Goal: Navigation & Orientation: Understand site structure

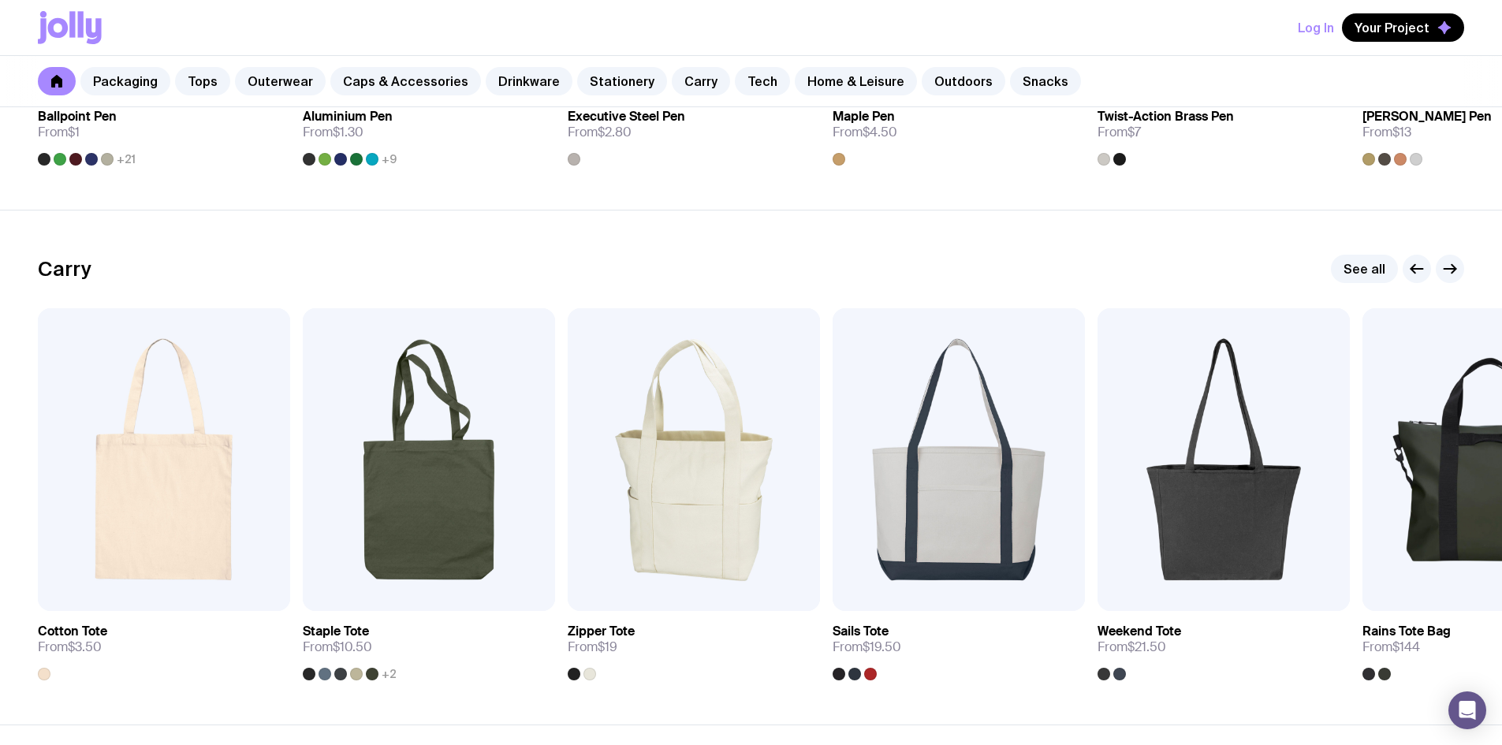
scroll to position [3232, 0]
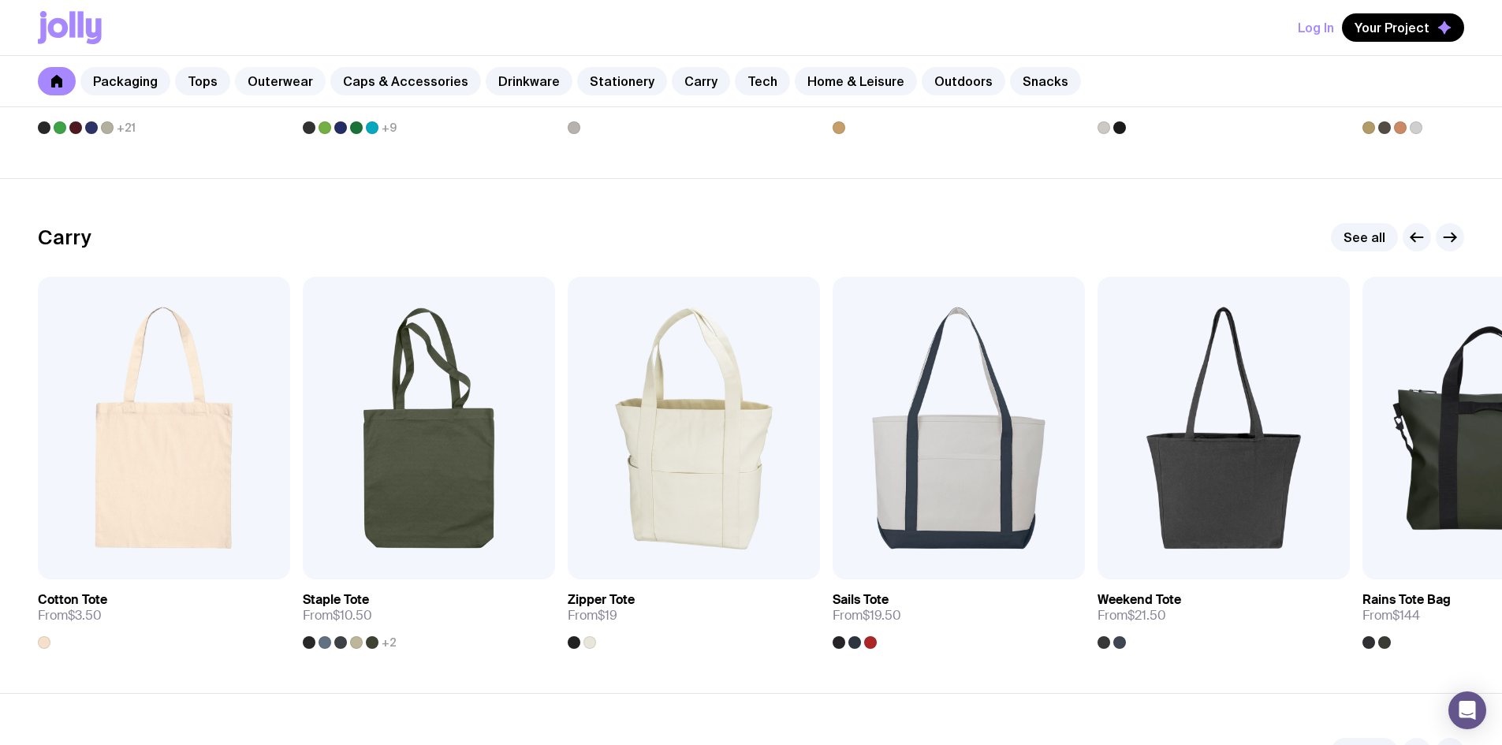
click at [282, 84] on link "Outerwear" at bounding box center [280, 81] width 91 height 28
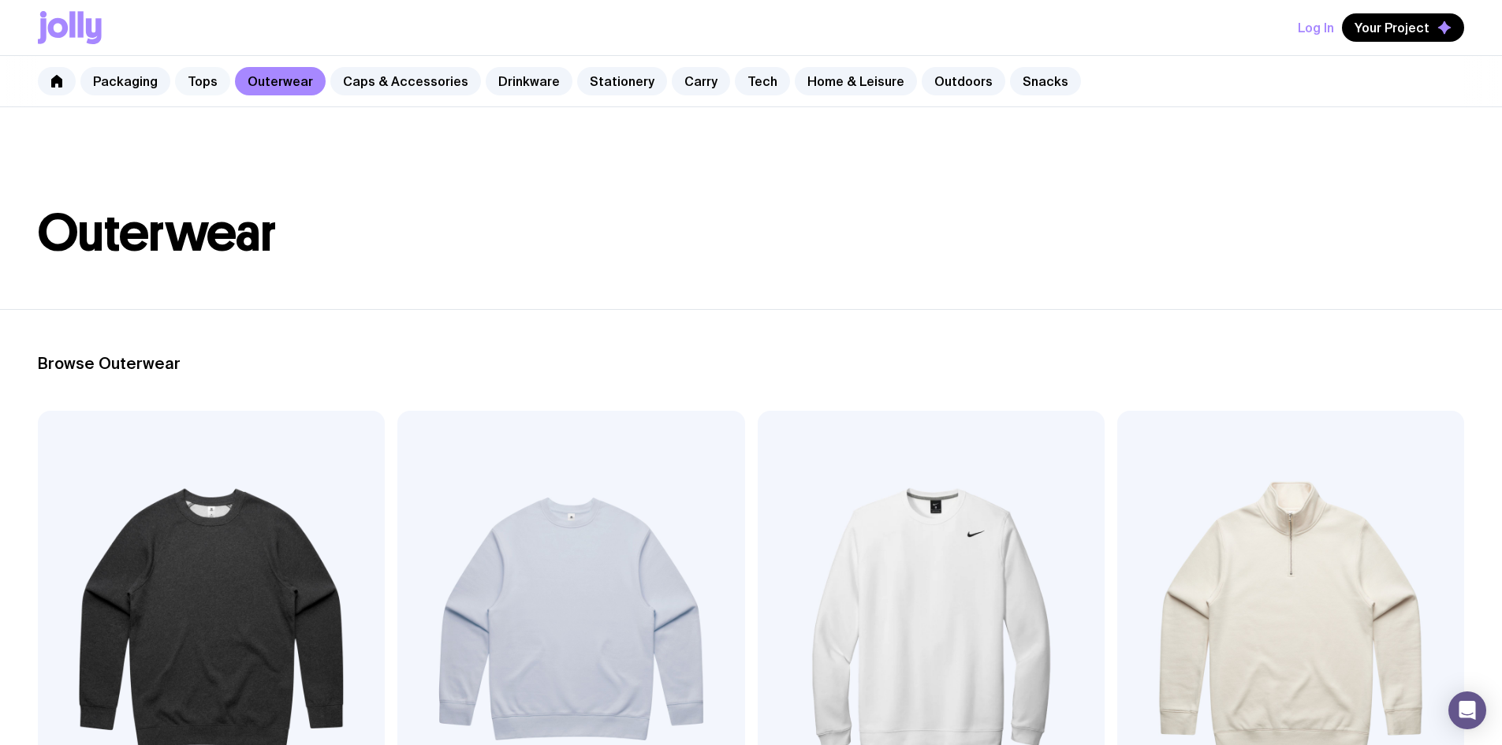
click at [179, 77] on link "Tops" at bounding box center [202, 81] width 55 height 28
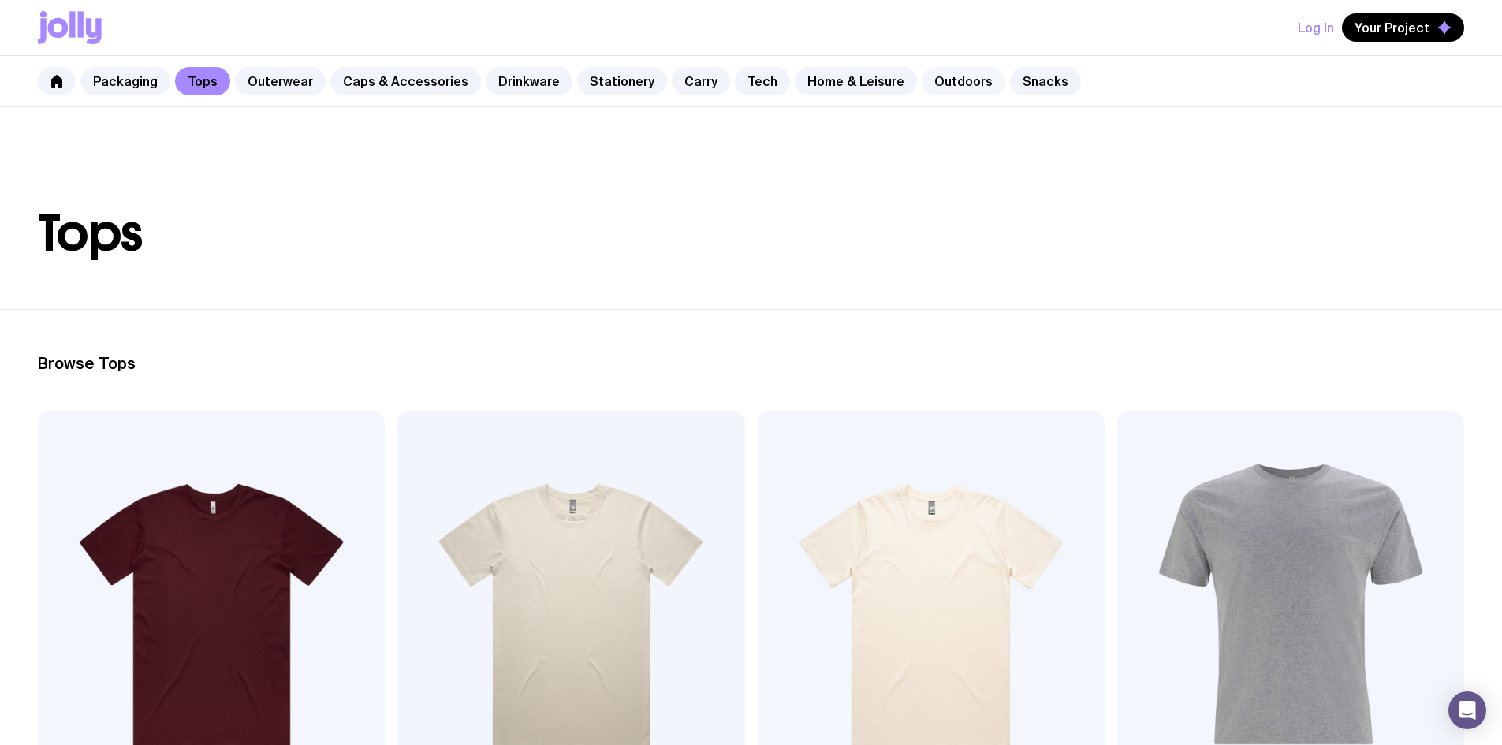
click at [941, 87] on link "Outdoors" at bounding box center [964, 81] width 84 height 28
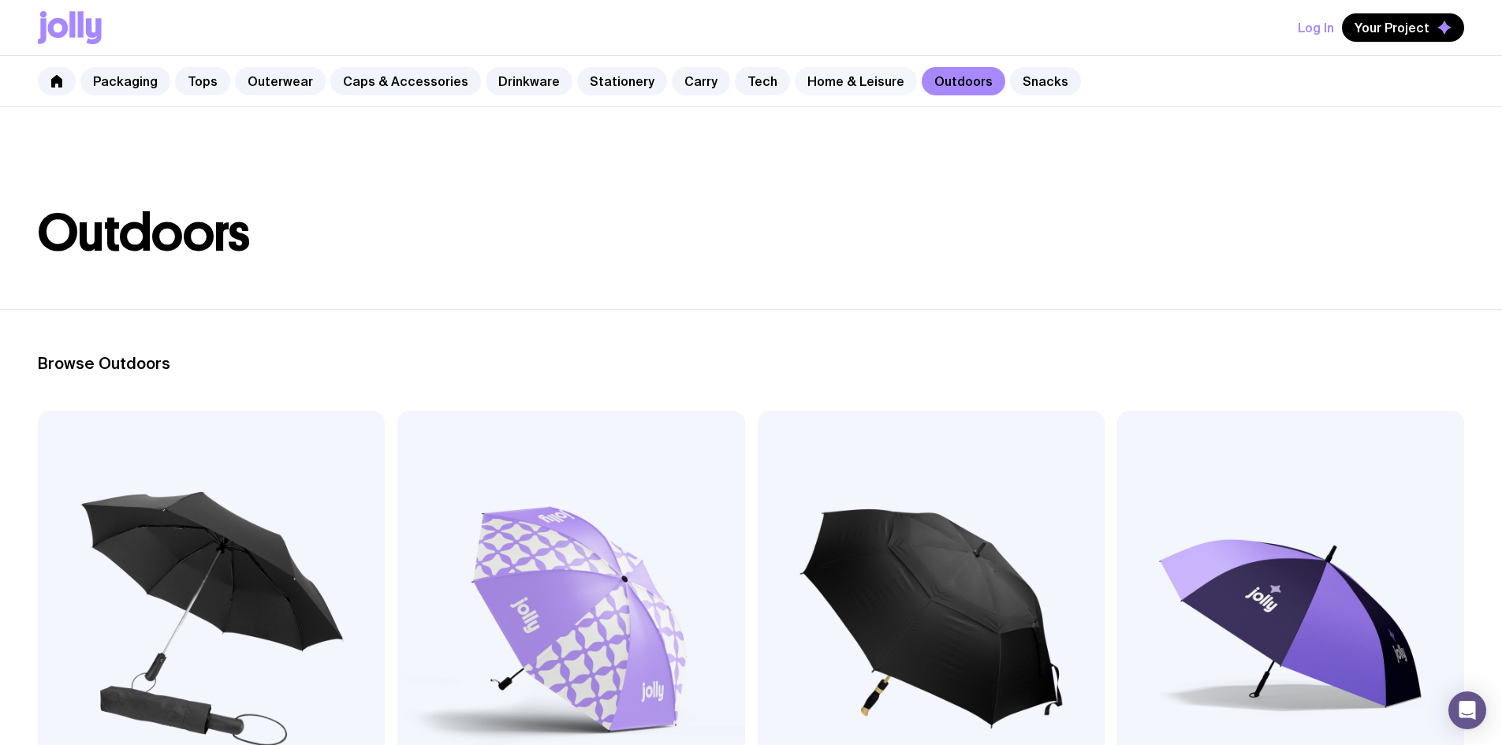
click at [862, 80] on link "Home & Leisure" at bounding box center [856, 81] width 122 height 28
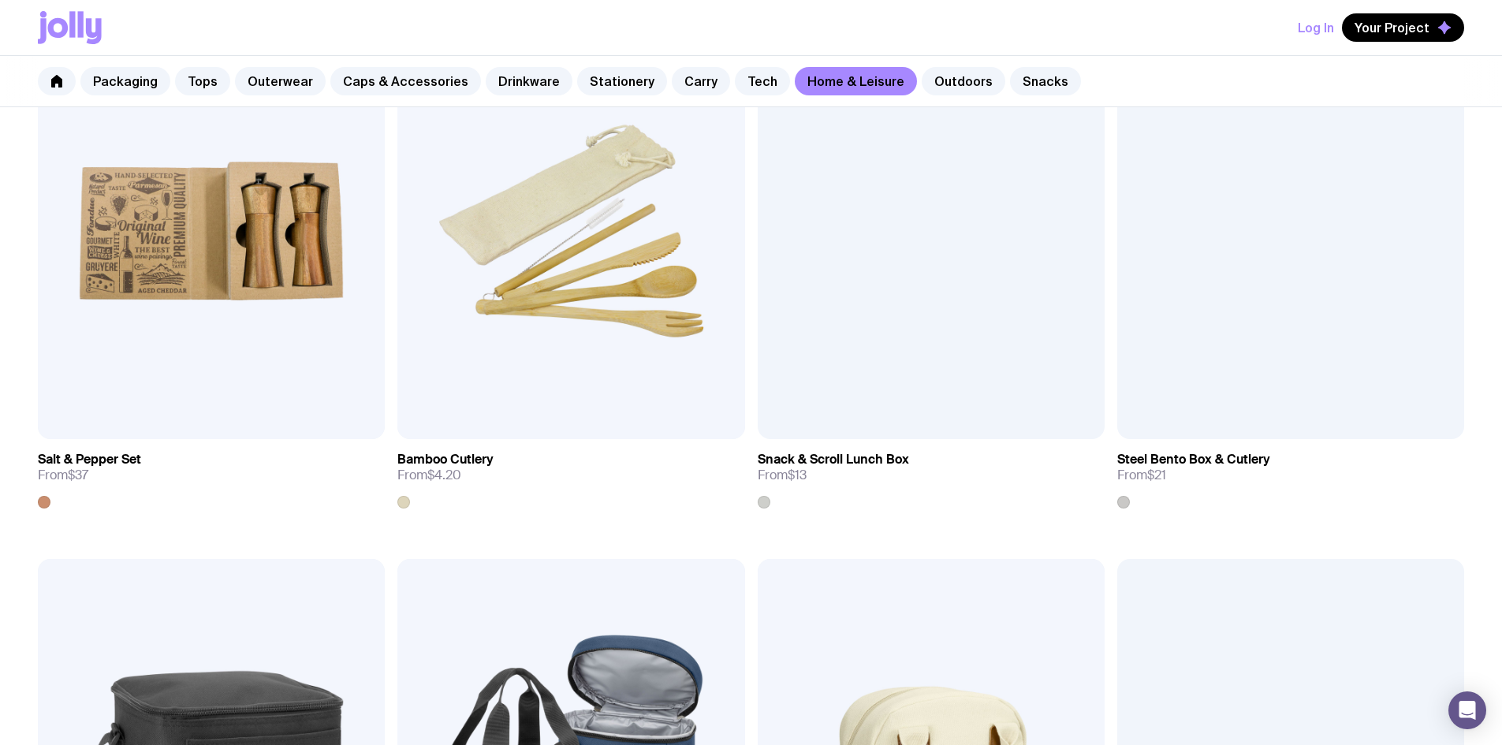
scroll to position [2238, 0]
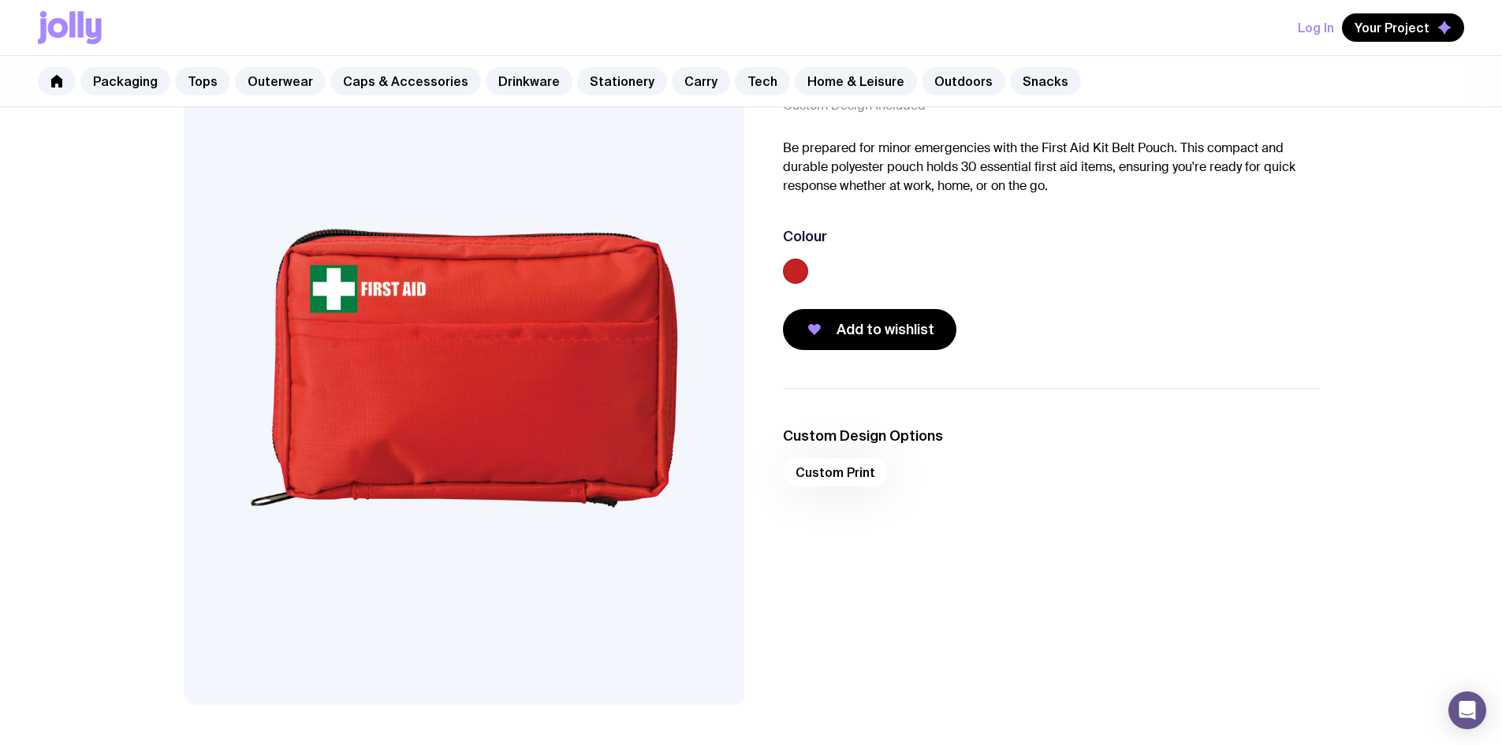
scroll to position [49, 0]
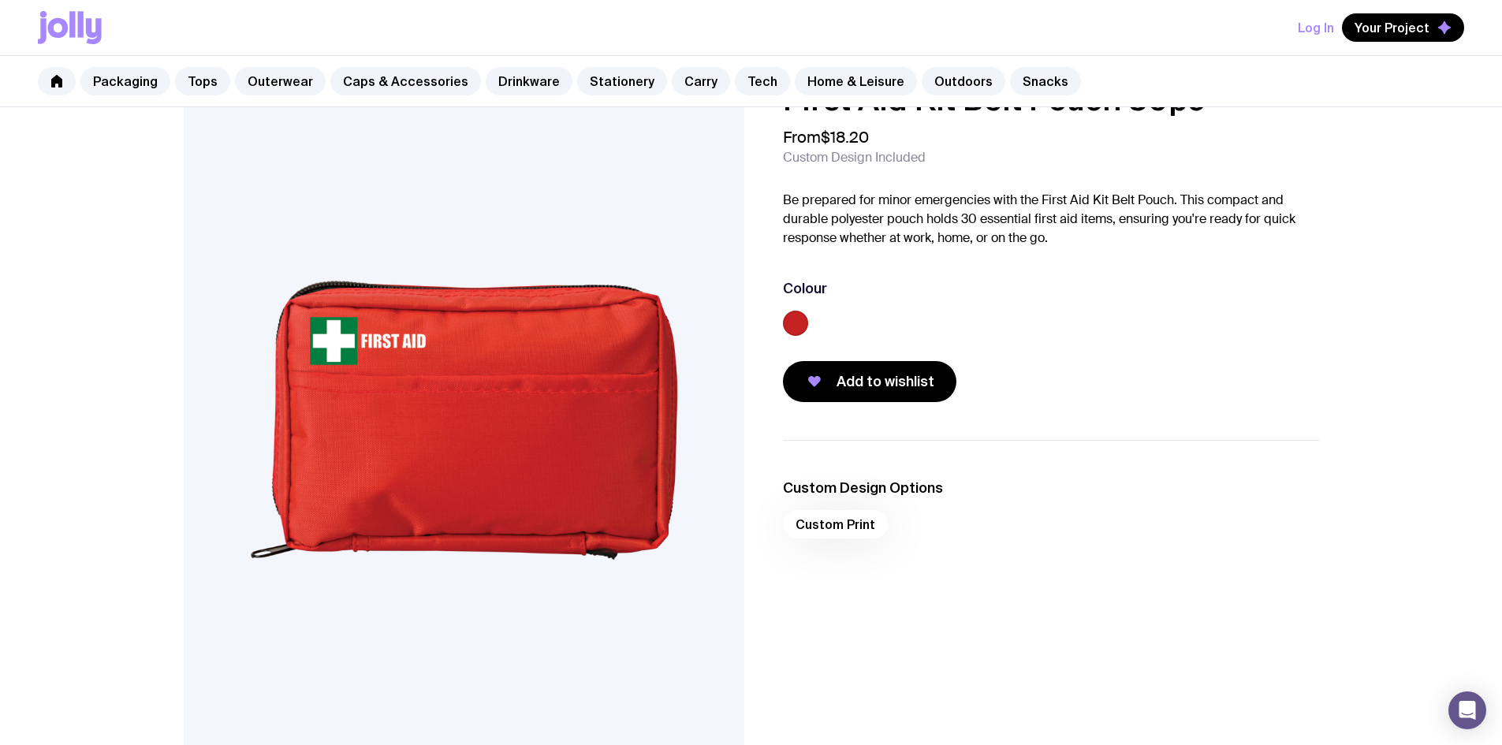
click at [853, 524] on div "Custom Print" at bounding box center [1051, 529] width 536 height 38
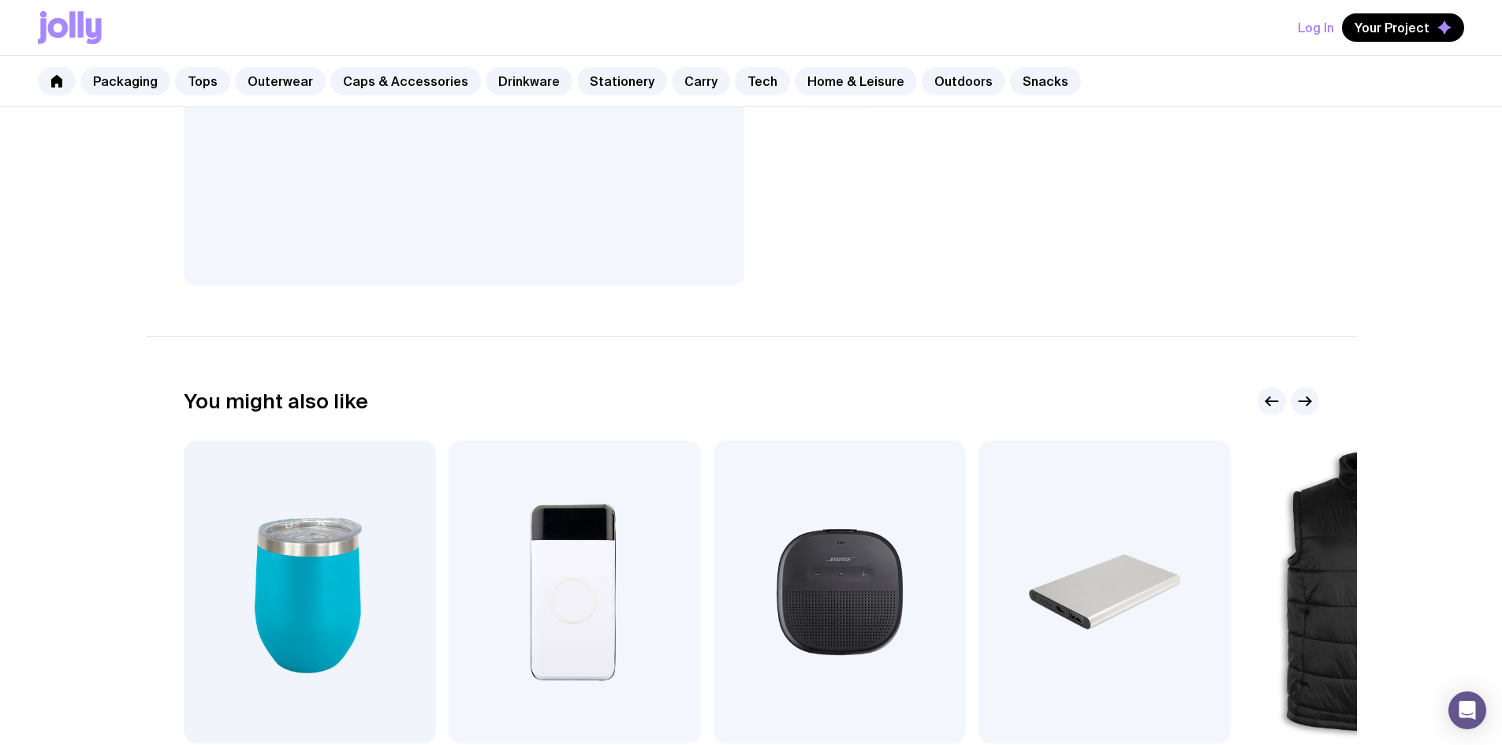
scroll to position [552, 0]
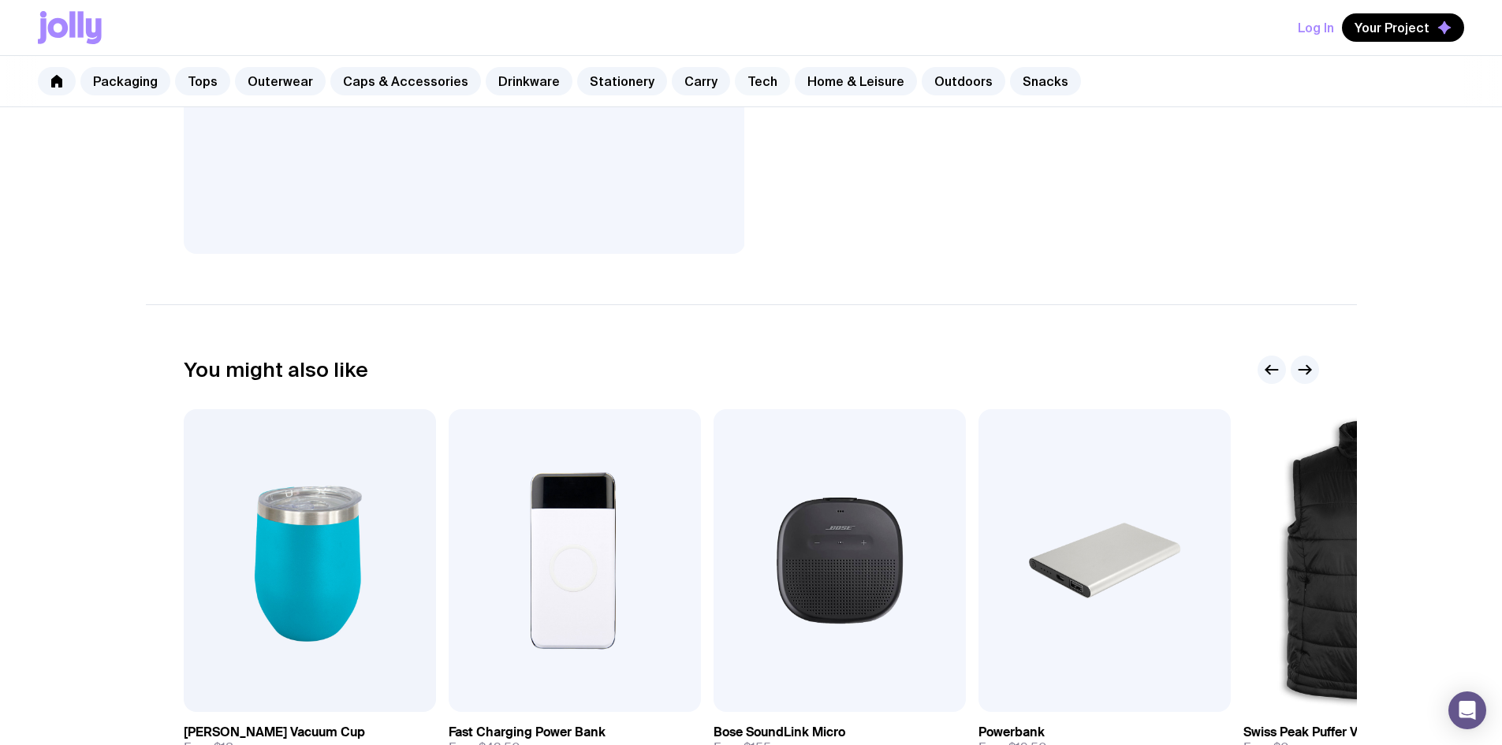
click at [736, 80] on link "Tech" at bounding box center [762, 81] width 55 height 28
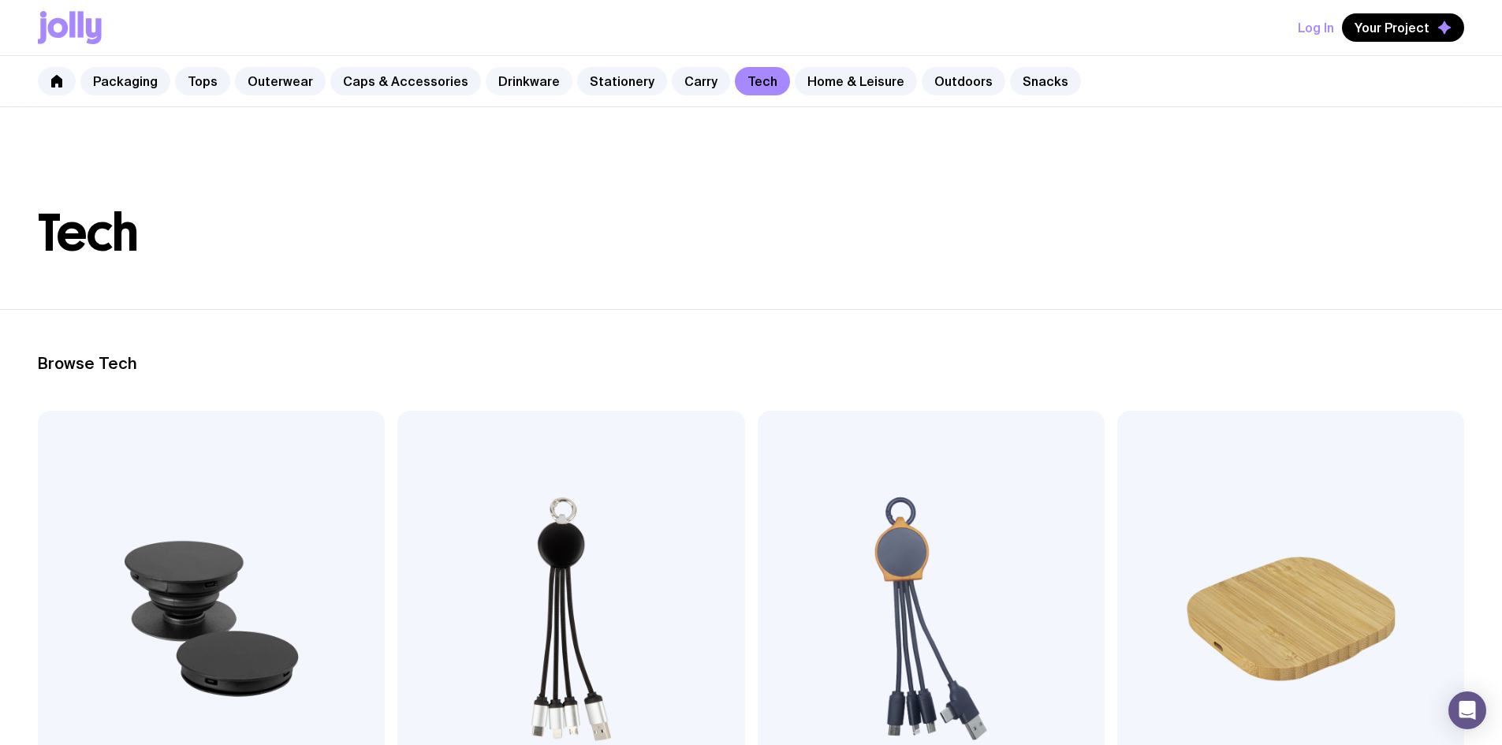
click at [515, 86] on link "Drinkware" at bounding box center [529, 81] width 87 height 28
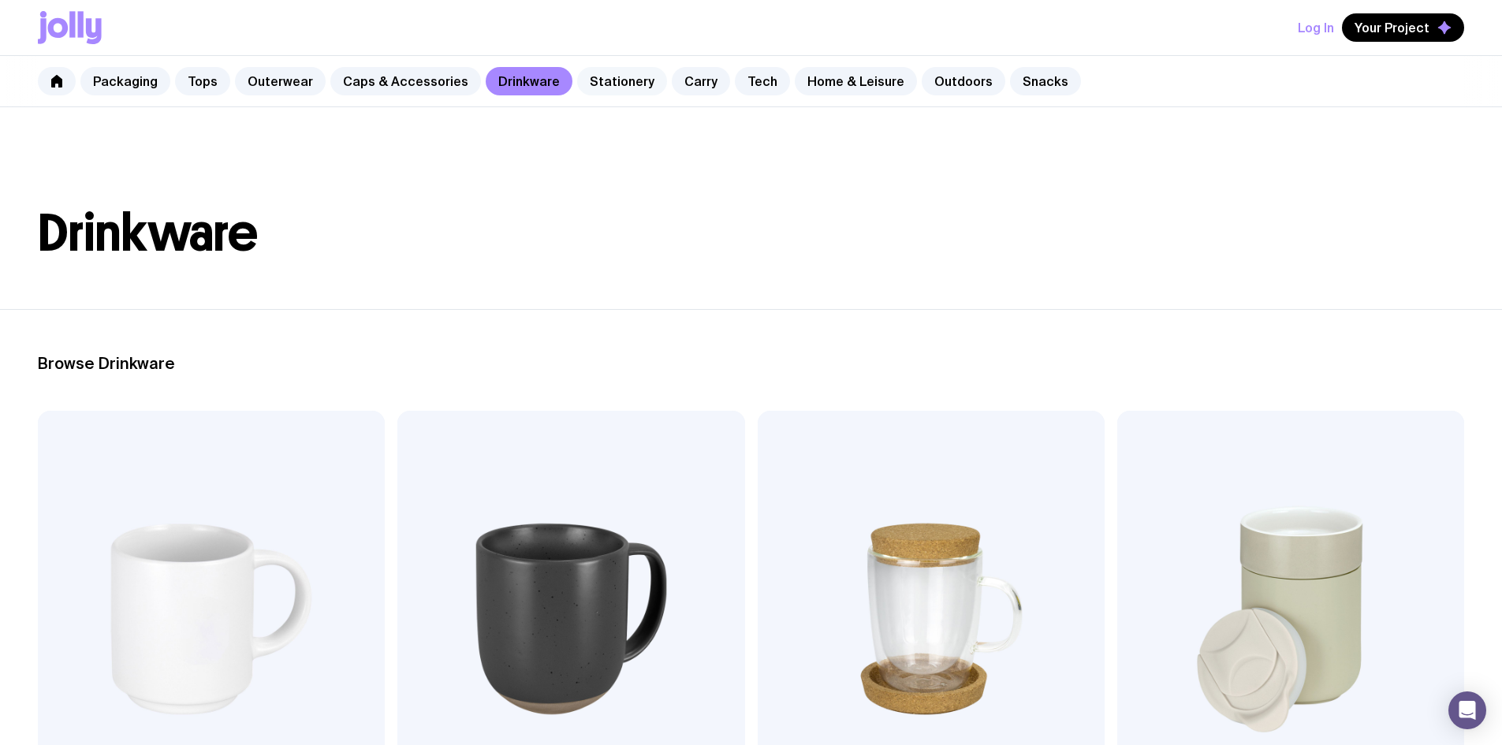
click at [606, 84] on link "Stationery" at bounding box center [622, 81] width 90 height 28
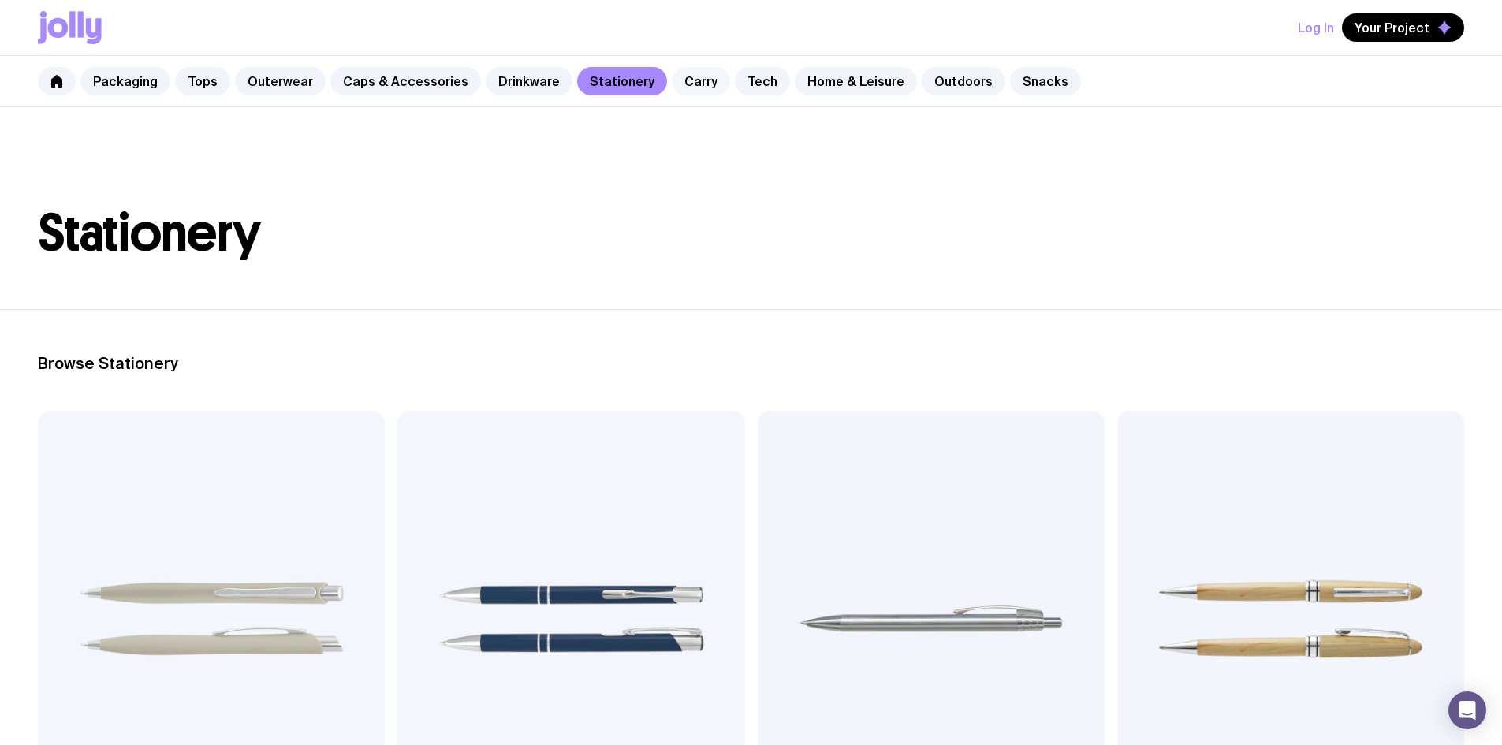
click at [680, 85] on link "Carry" at bounding box center [701, 81] width 58 height 28
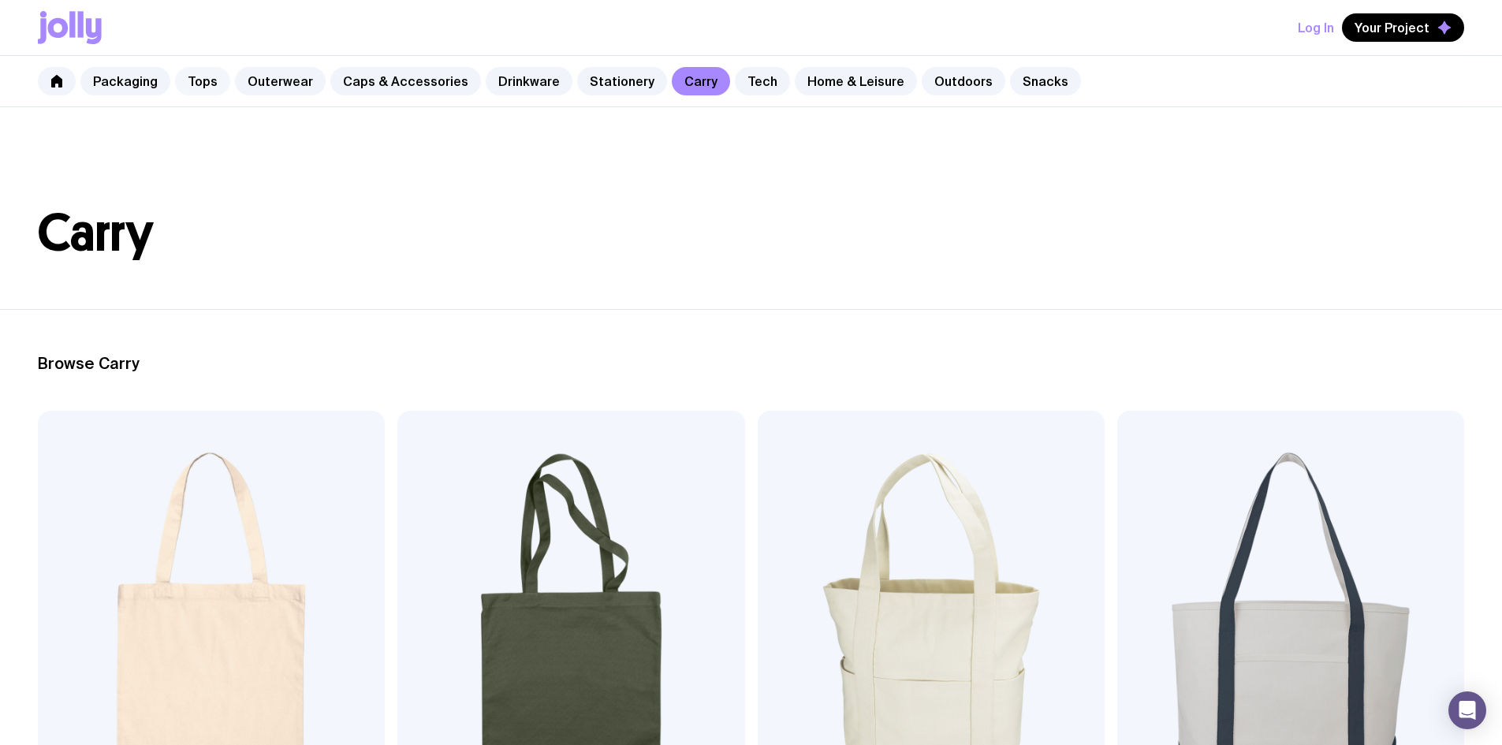
click at [195, 82] on link "Tops" at bounding box center [202, 81] width 55 height 28
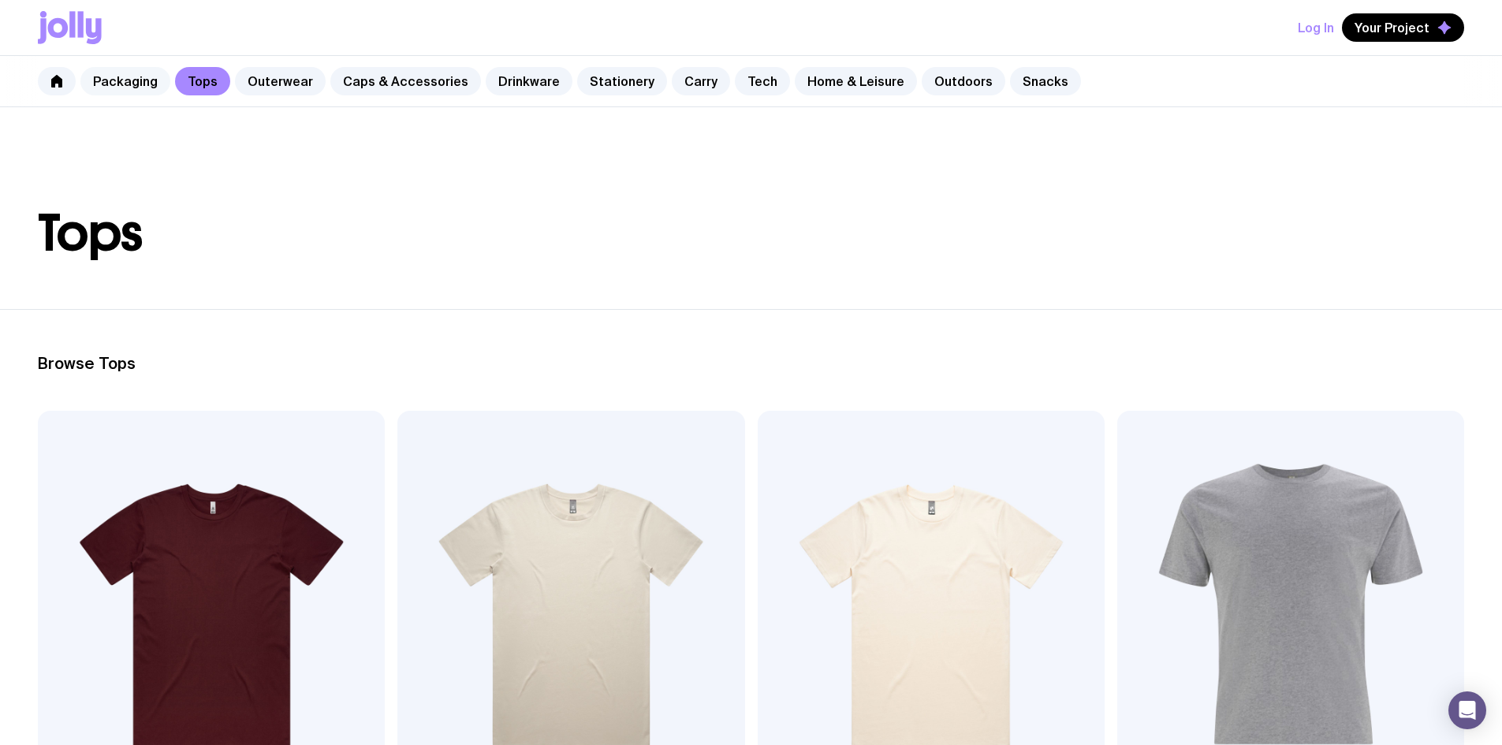
click at [143, 82] on link "Packaging" at bounding box center [125, 81] width 90 height 28
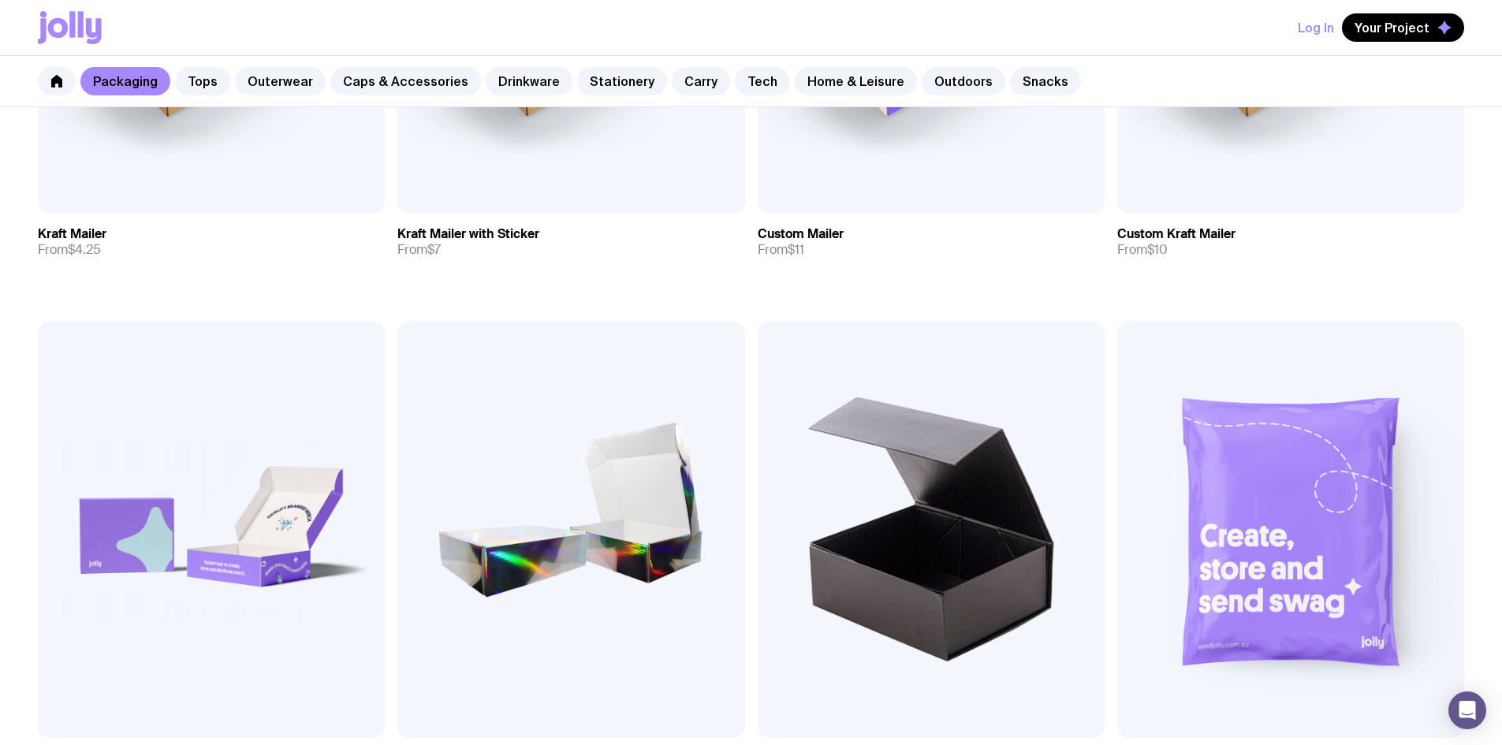
scroll to position [552, 0]
